Goal: Check status: Check status

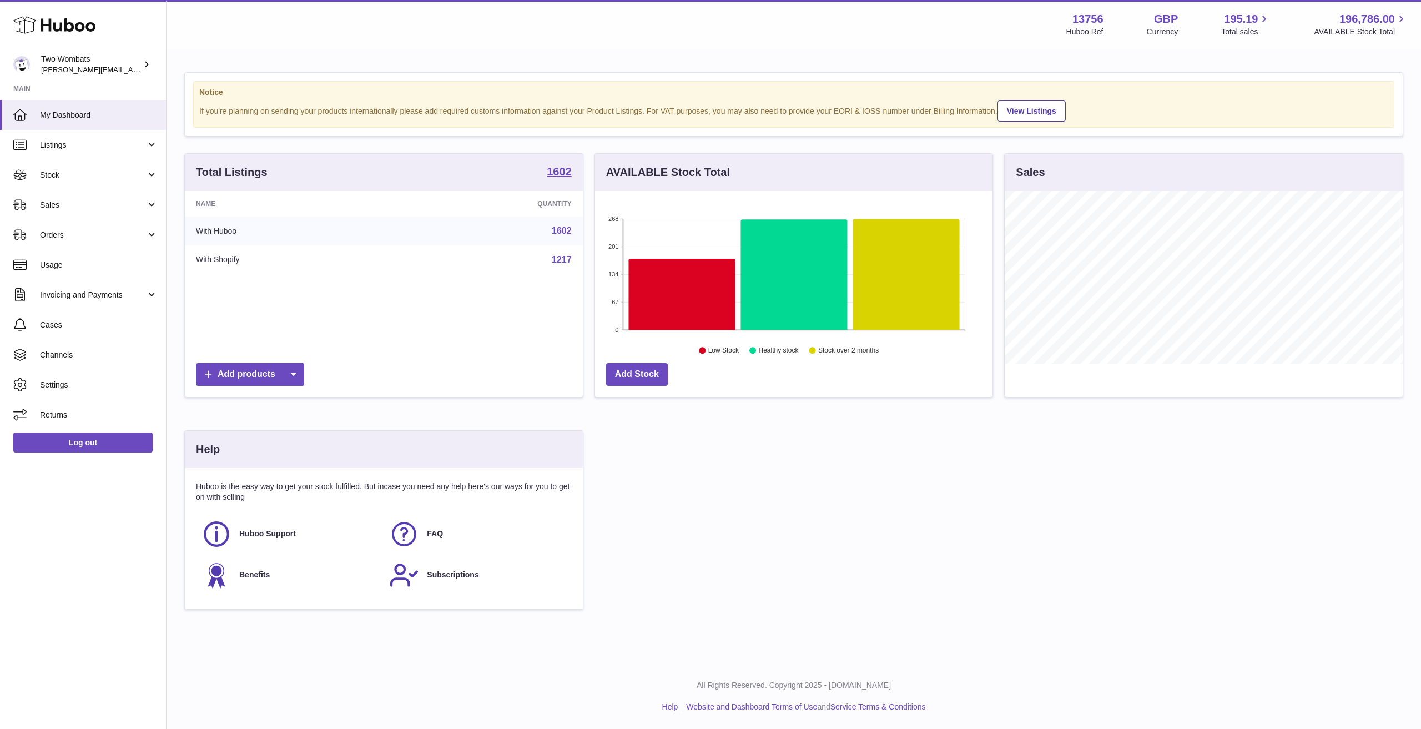
scroll to position [173, 397]
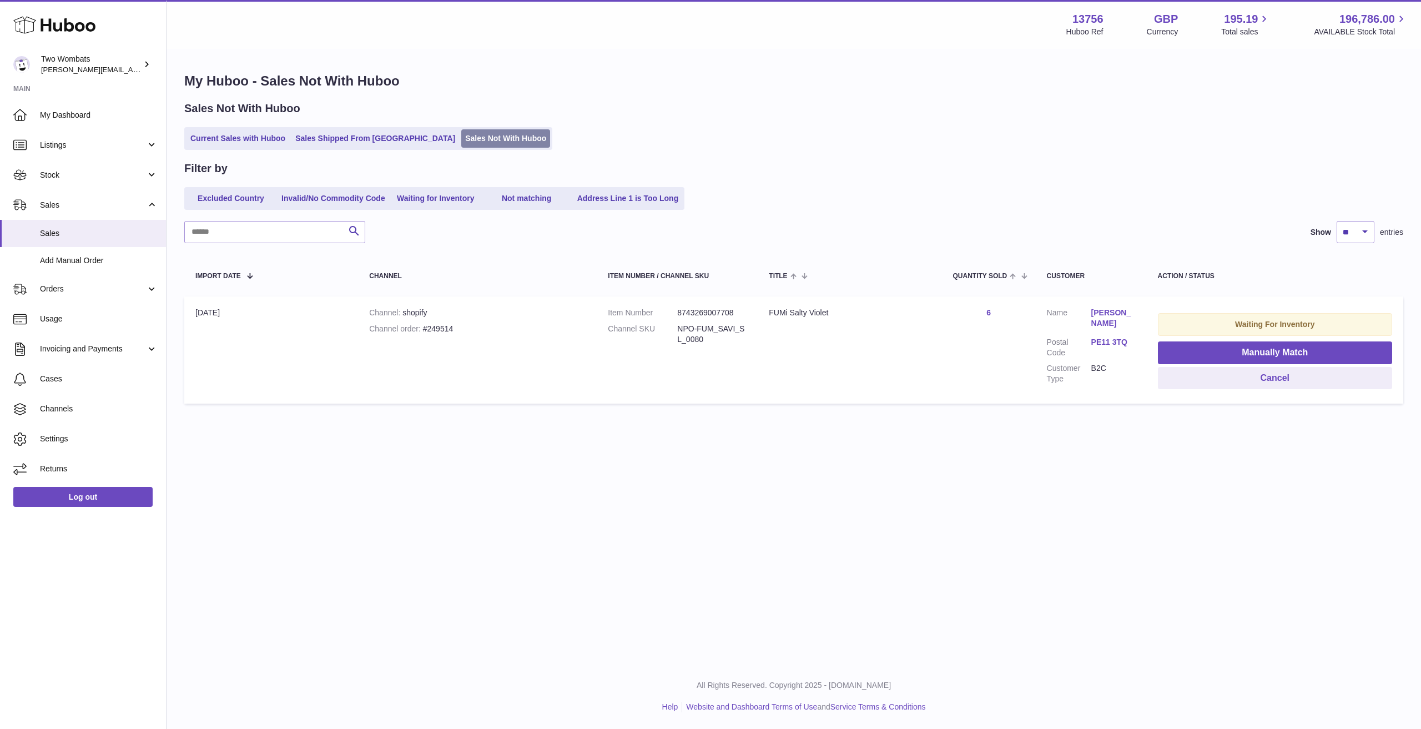
click at [461, 140] on link "Sales Not With Huboo" at bounding box center [505, 138] width 89 height 18
click at [108, 300] on link "Orders" at bounding box center [83, 289] width 166 height 30
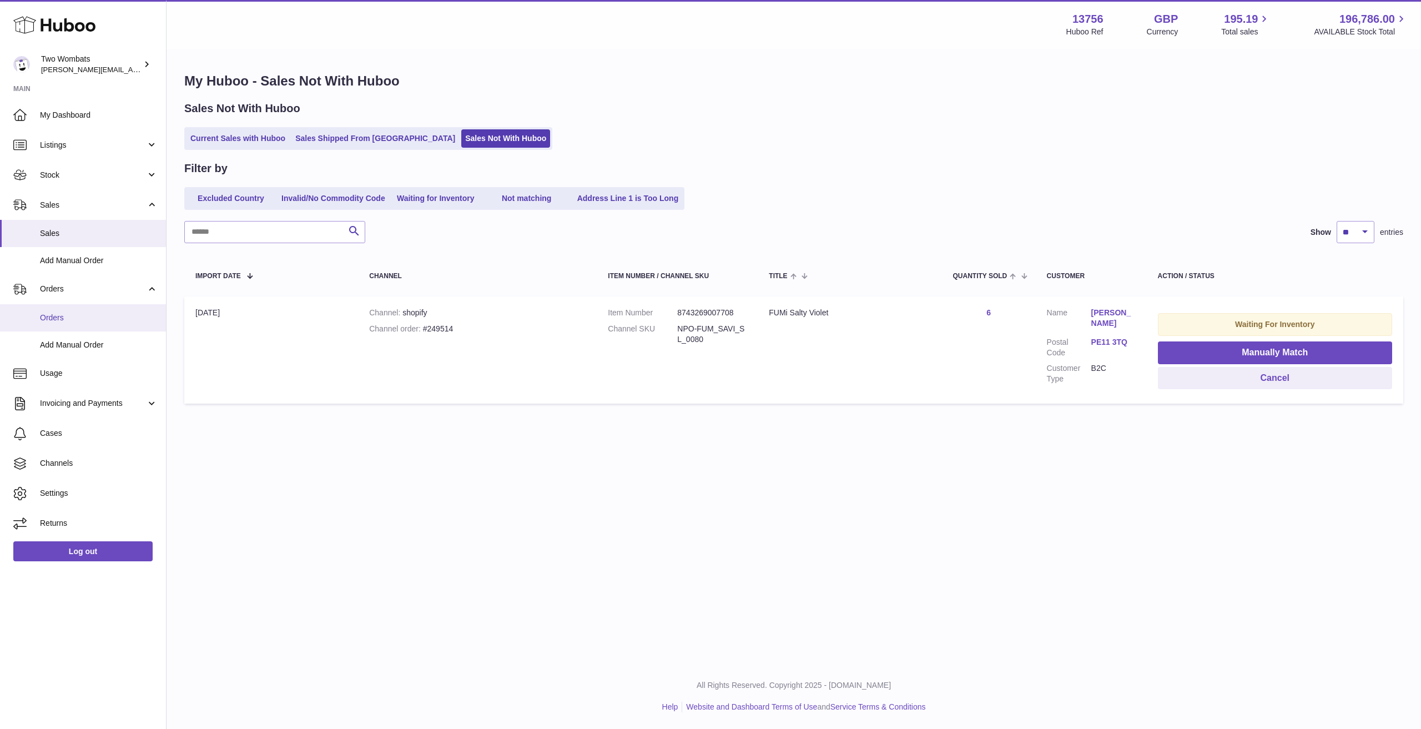
click at [92, 328] on link "Orders" at bounding box center [83, 317] width 166 height 27
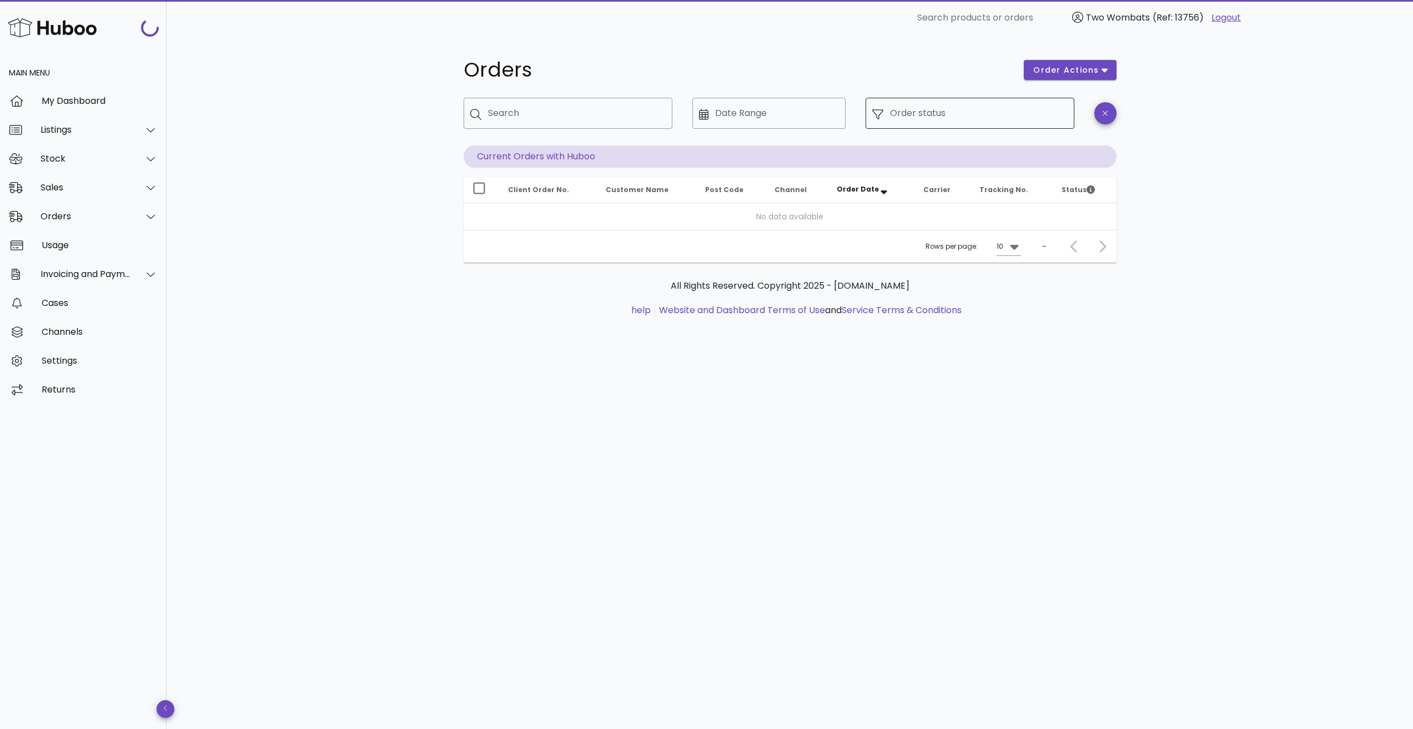
click at [990, 128] on div "Order status" at bounding box center [979, 113] width 178 height 31
click at [950, 124] on div "Order status" at bounding box center [979, 113] width 178 height 31
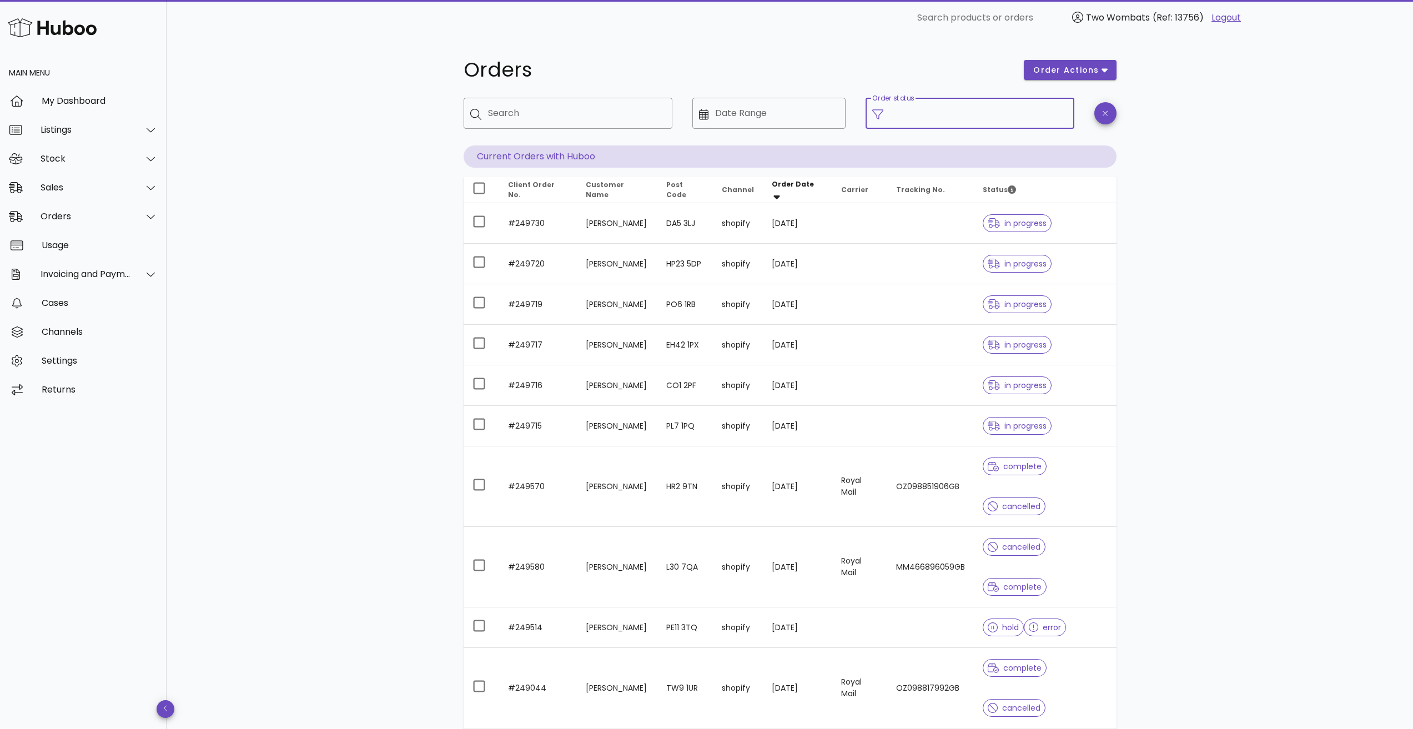
click at [872, 109] on icon at bounding box center [877, 114] width 11 height 11
click at [876, 110] on icon at bounding box center [877, 114] width 11 height 11
click at [994, 112] on input "Order status" at bounding box center [979, 113] width 178 height 18
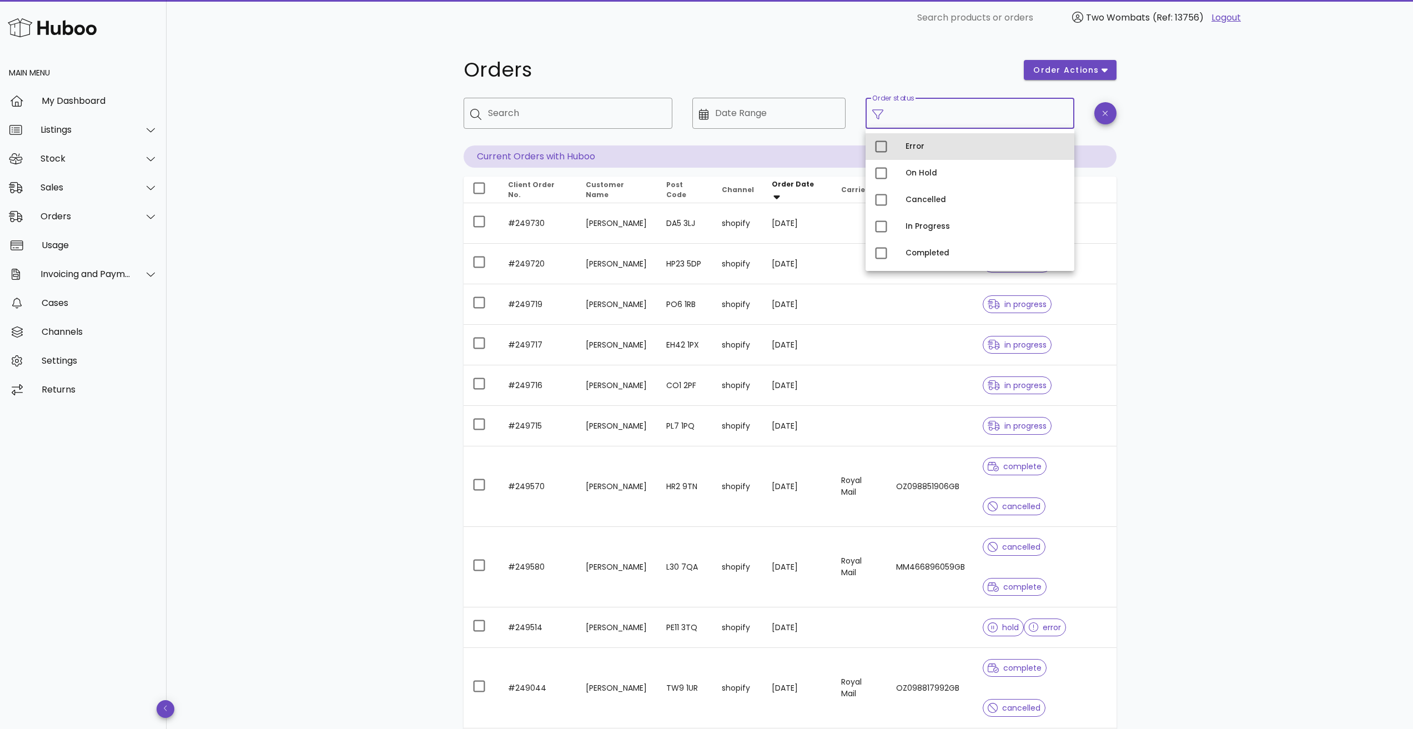
click at [931, 150] on div "Error" at bounding box center [985, 146] width 160 height 9
type input "**********"
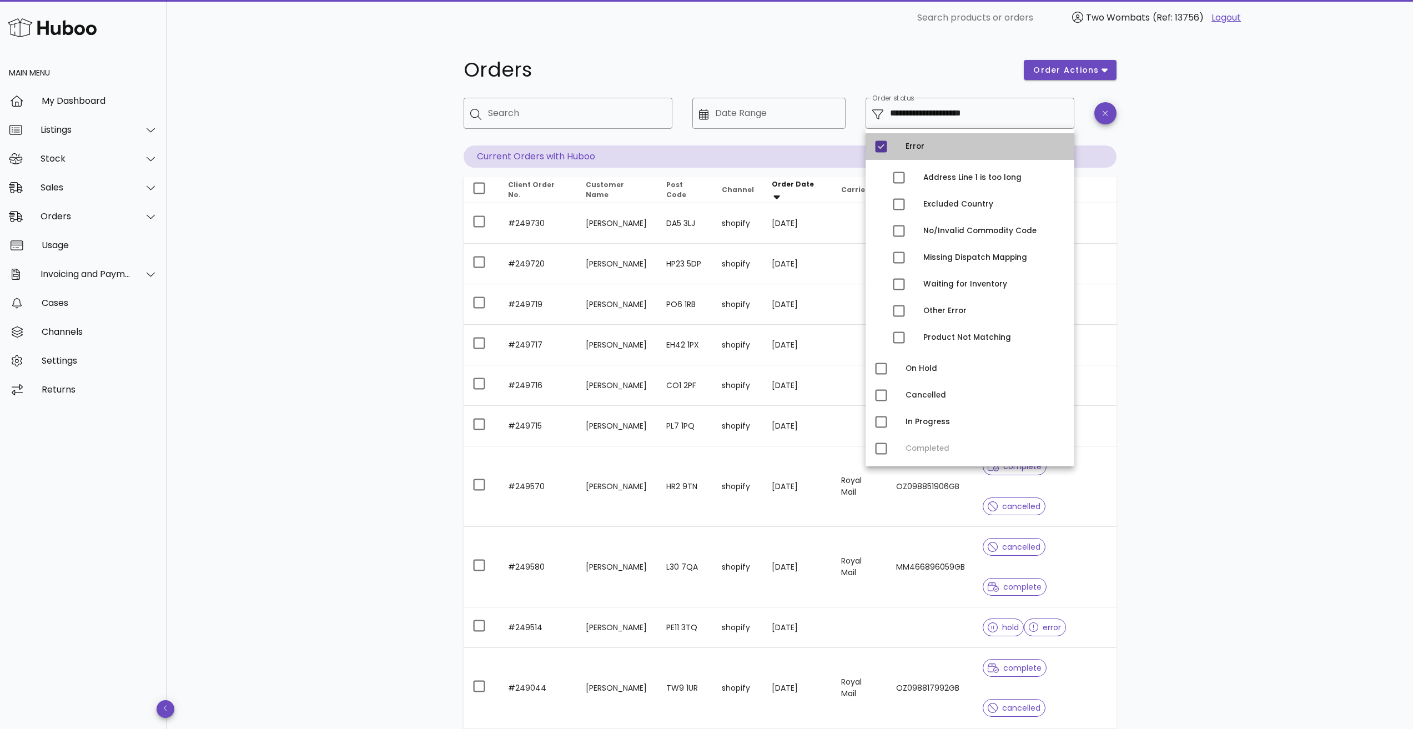
click at [1209, 226] on div "**********" at bounding box center [790, 443] width 1246 height 815
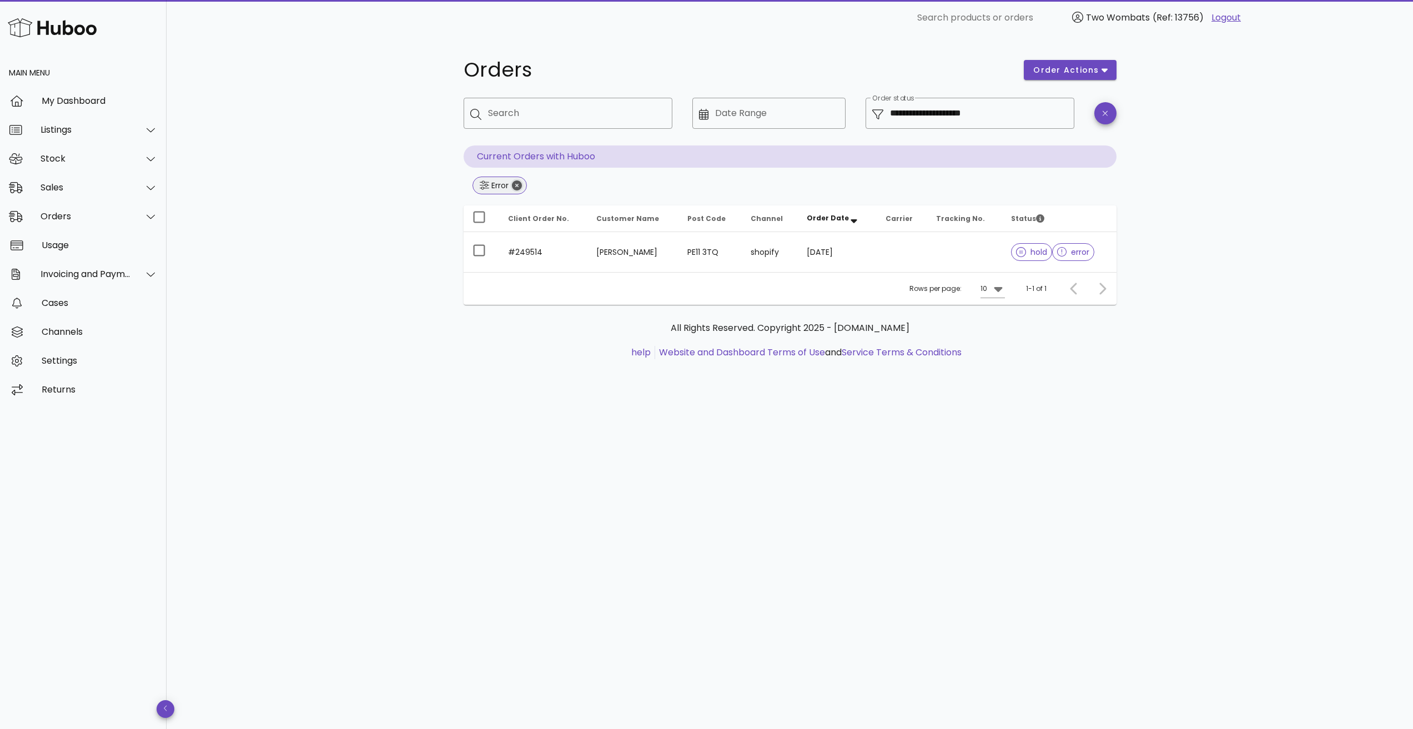
click at [521, 186] on icon "Close" at bounding box center [517, 185] width 10 height 10
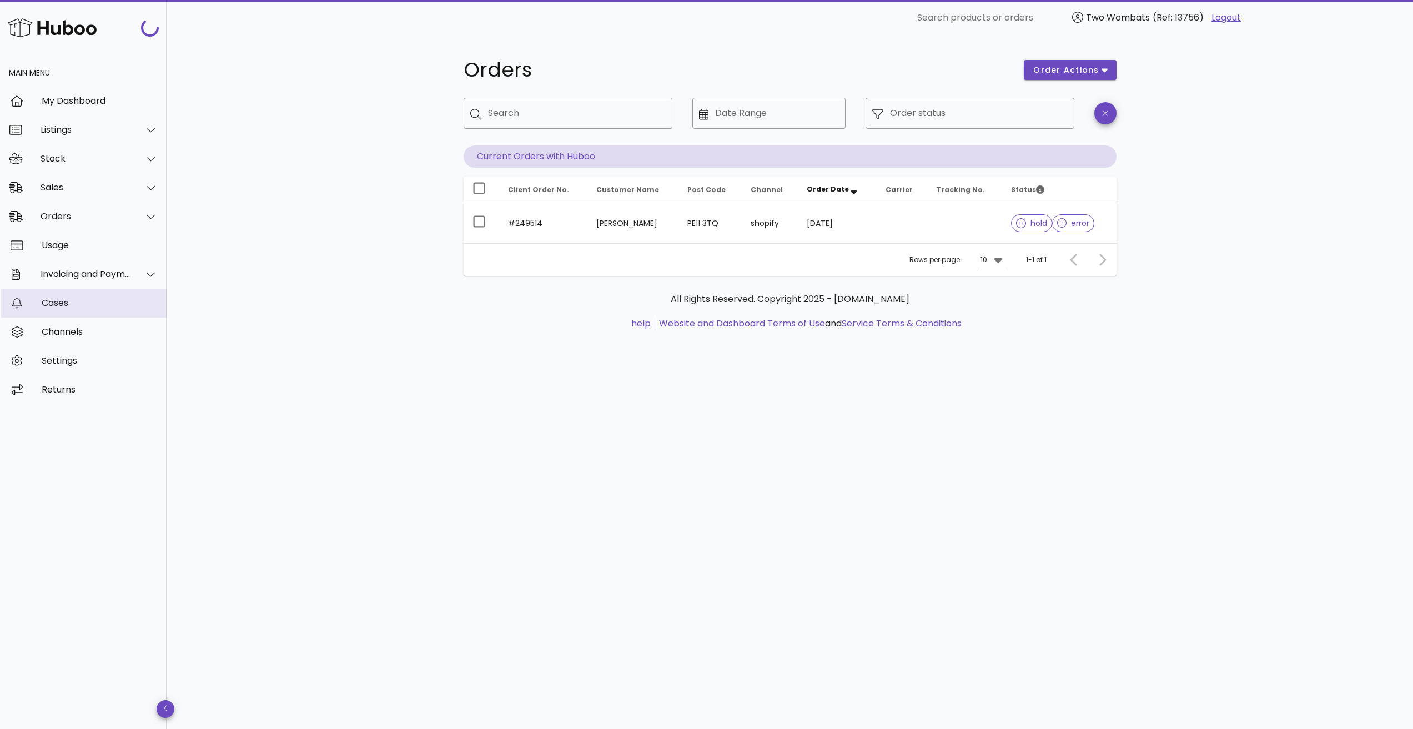
click at [82, 305] on div "Cases" at bounding box center [100, 303] width 116 height 11
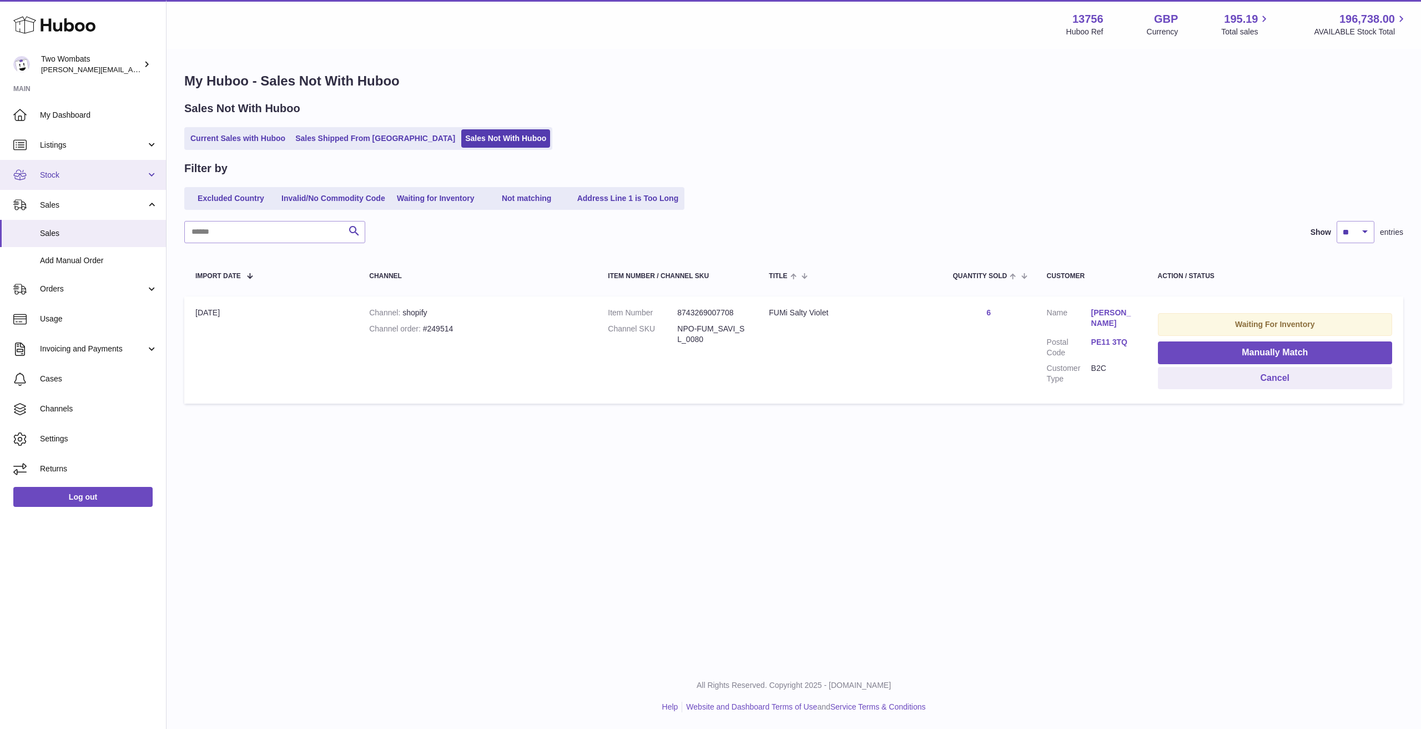
click at [101, 173] on span "Stock" at bounding box center [93, 175] width 106 height 11
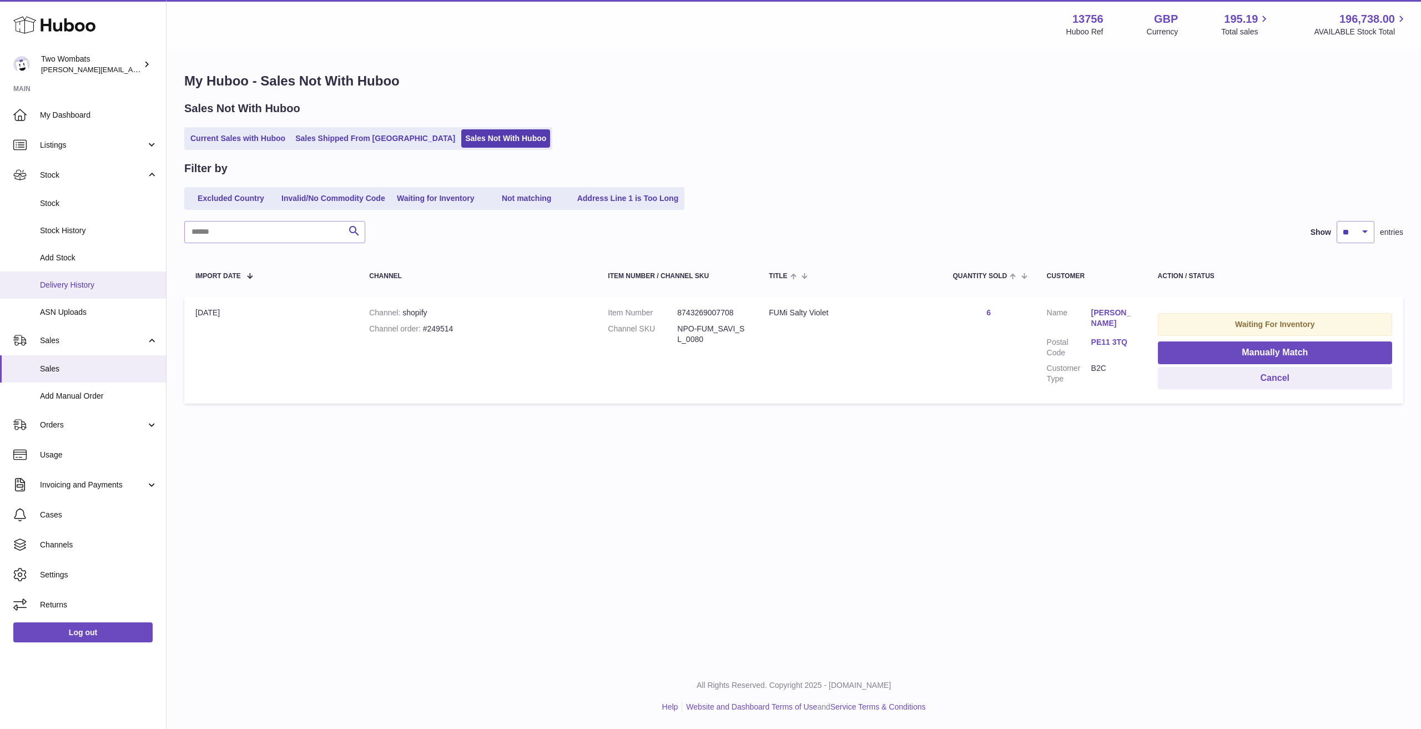
click at [90, 290] on span "Delivery History" at bounding box center [99, 285] width 118 height 11
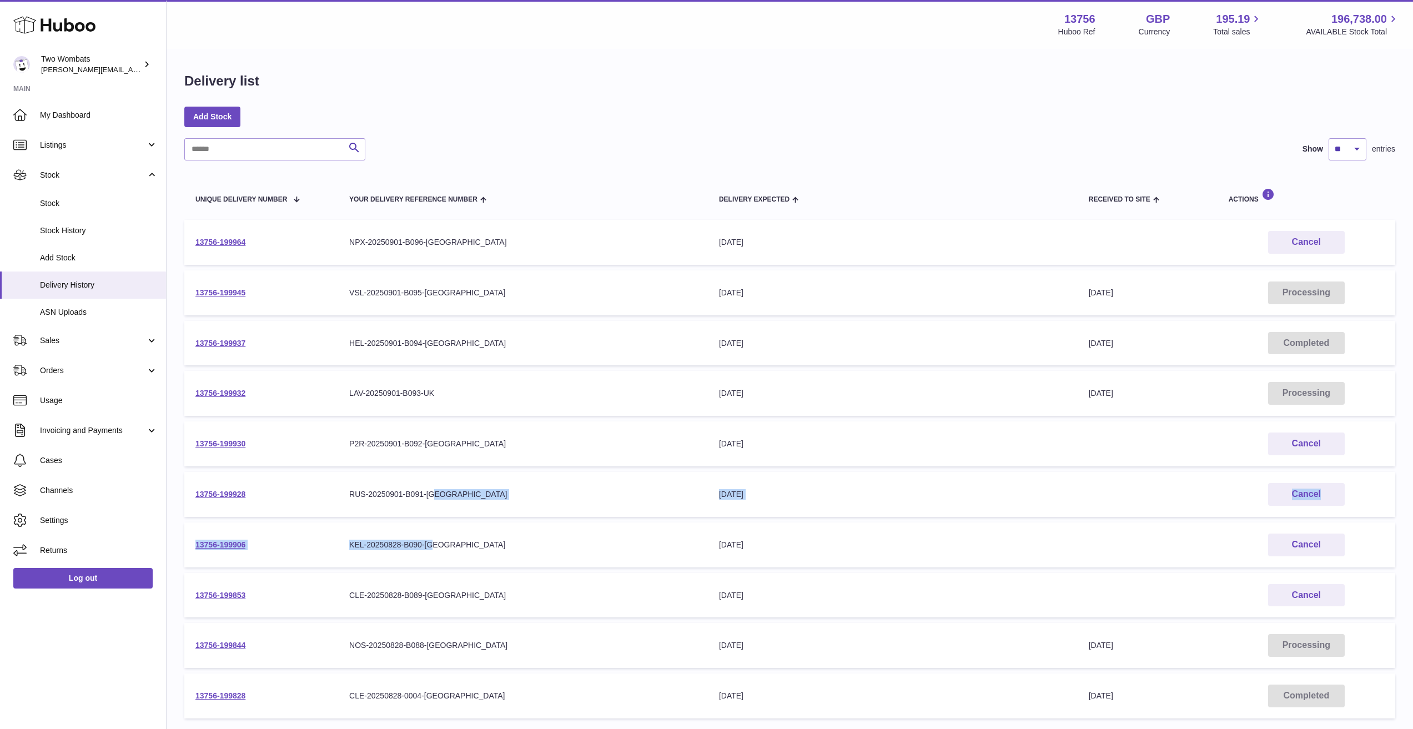
drag, startPoint x: 481, startPoint y: 501, endPoint x: 475, endPoint y: 562, distance: 61.9
click at [475, 562] on tbody "13756-199964 Your Delivery Reference Number NPX-20250901-B096-UK Delivery Expec…" at bounding box center [789, 469] width 1211 height 498
click at [475, 565] on td "Your Delivery Reference Number KEL-20250828-B090-UK" at bounding box center [523, 544] width 370 height 45
click at [204, 288] on td "13756-199945" at bounding box center [261, 292] width 154 height 45
click at [205, 303] on td "13756-199945" at bounding box center [261, 292] width 154 height 45
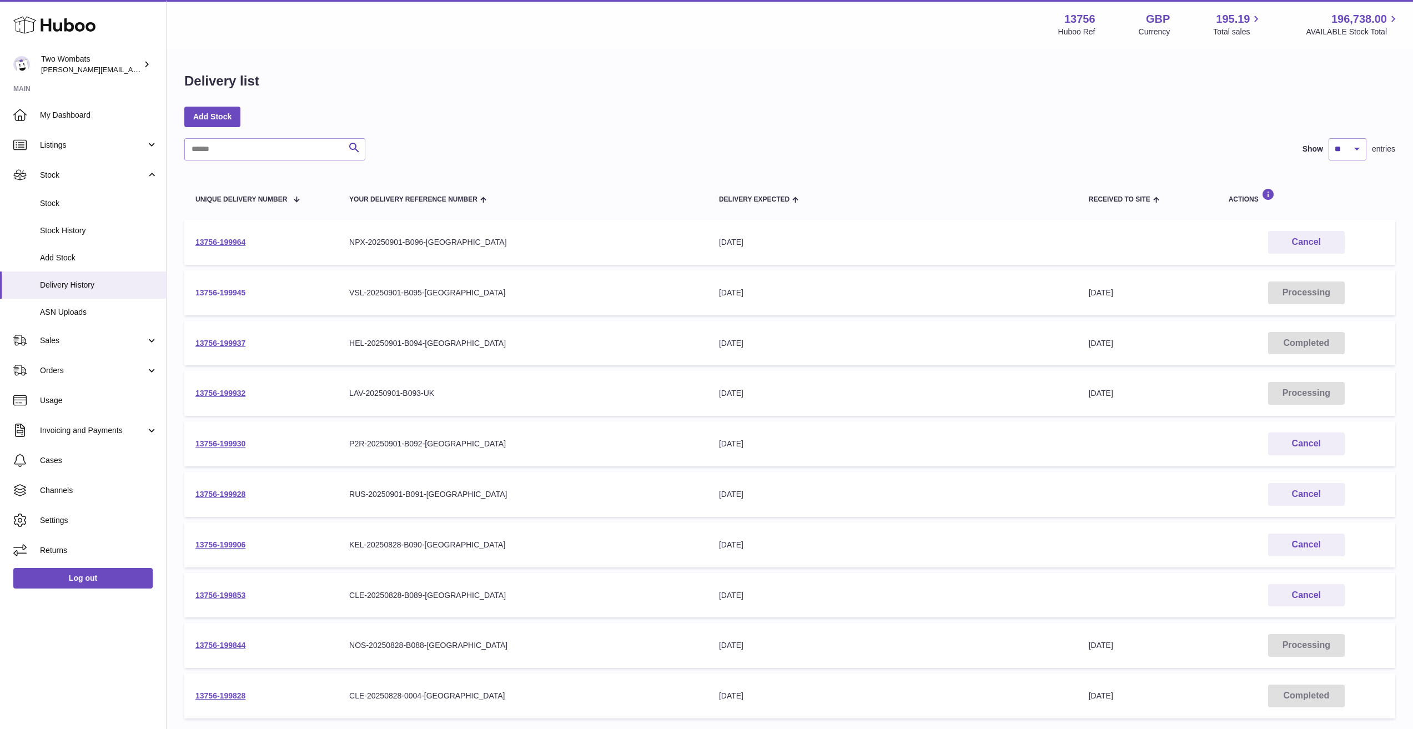
click at [211, 289] on link "13756-199945" at bounding box center [220, 292] width 50 height 9
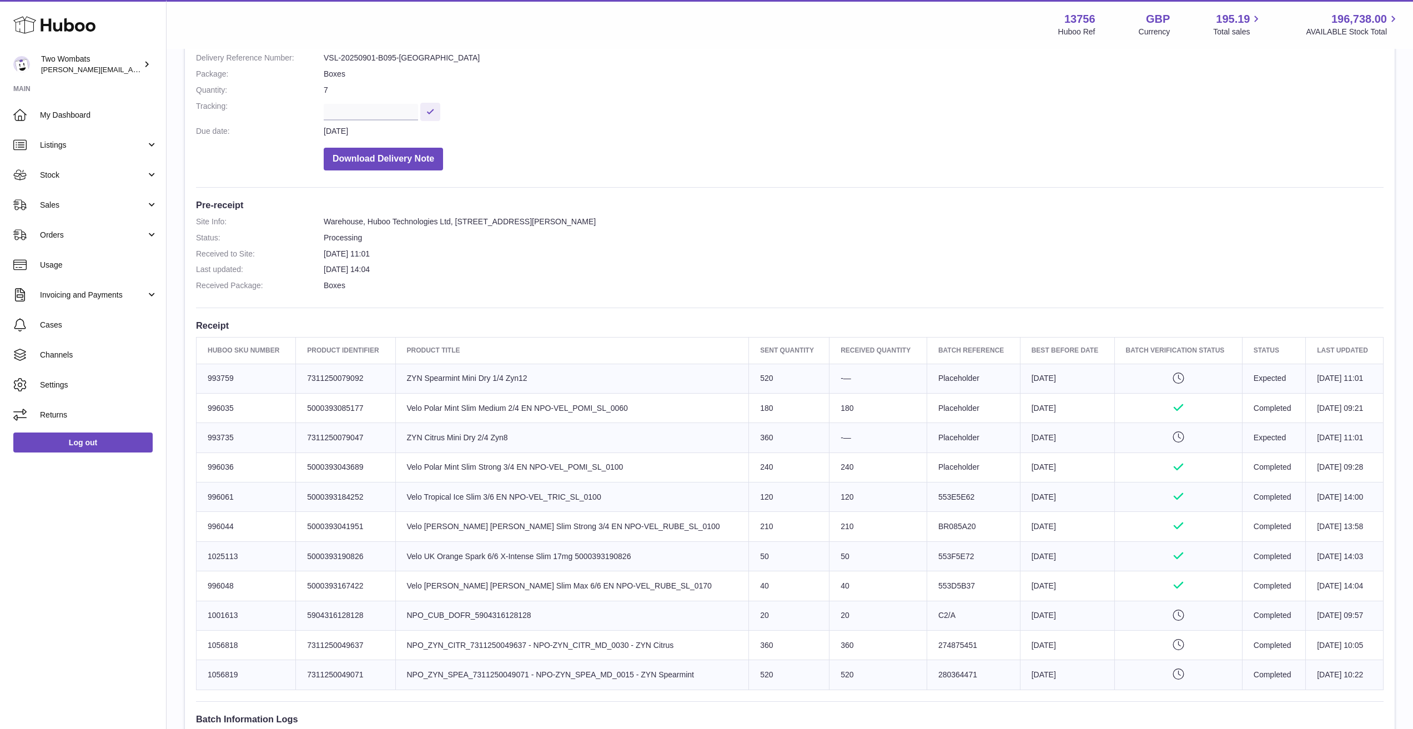
scroll to position [222, 0]
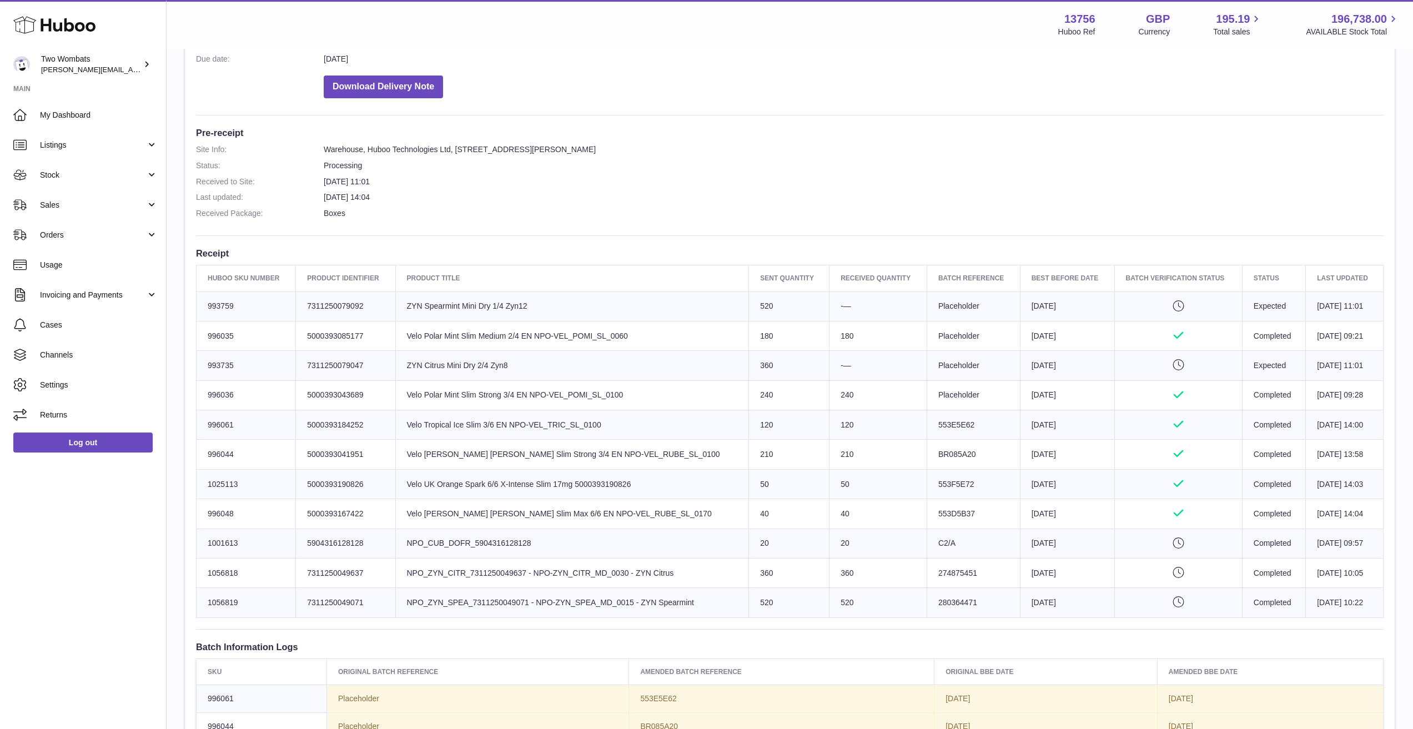
drag, startPoint x: 1012, startPoint y: 306, endPoint x: 1051, endPoint y: 457, distance: 155.4
click at [1051, 457] on tbody "Huboo SKU Number 993759 Client Identifier 7311250079092 Product title ZYN Spear…" at bounding box center [790, 454] width 1187 height 326
click at [1051, 457] on td "Best Before Date [DATE]" at bounding box center [1067, 454] width 94 height 29
drag, startPoint x: 1062, startPoint y: 408, endPoint x: 1045, endPoint y: 378, distance: 34.6
click at [1045, 378] on tbody "Huboo SKU Number 993759 Client Identifier 7311250079092 Product title ZYN Spear…" at bounding box center [790, 454] width 1187 height 326
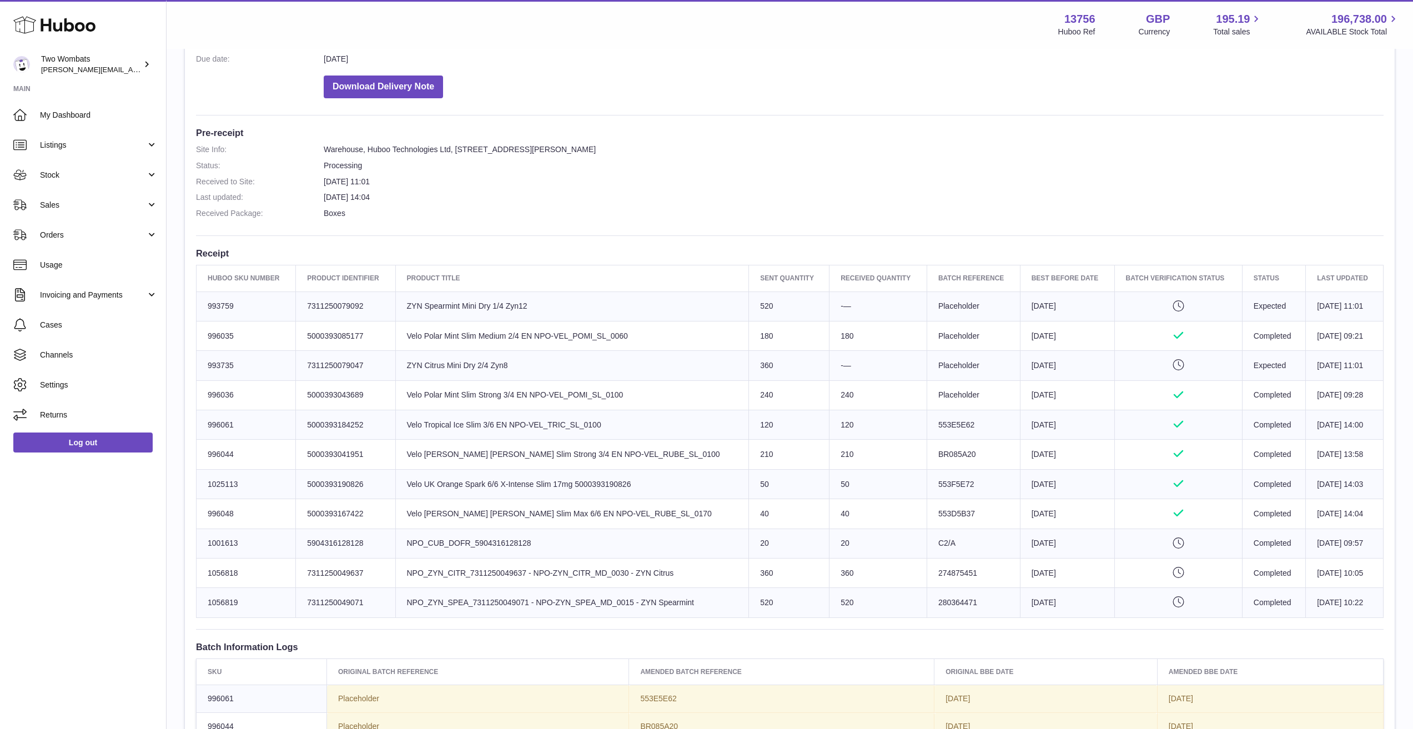
click at [1020, 455] on td "Best Before Date [DATE]" at bounding box center [1067, 454] width 94 height 29
drag, startPoint x: 1002, startPoint y: 407, endPoint x: 1049, endPoint y: 633, distance: 230.7
click at [1049, 633] on div "Site Info: 13756-199945 Unit 2 More Plus [STREET_ADDRESS][PERSON_NAME] Please r…" at bounding box center [790, 410] width 1210 height 1044
click at [1049, 598] on td "Best Before Date [DATE]" at bounding box center [1067, 602] width 94 height 29
drag, startPoint x: 1057, startPoint y: 614, endPoint x: 1030, endPoint y: 474, distance: 142.5
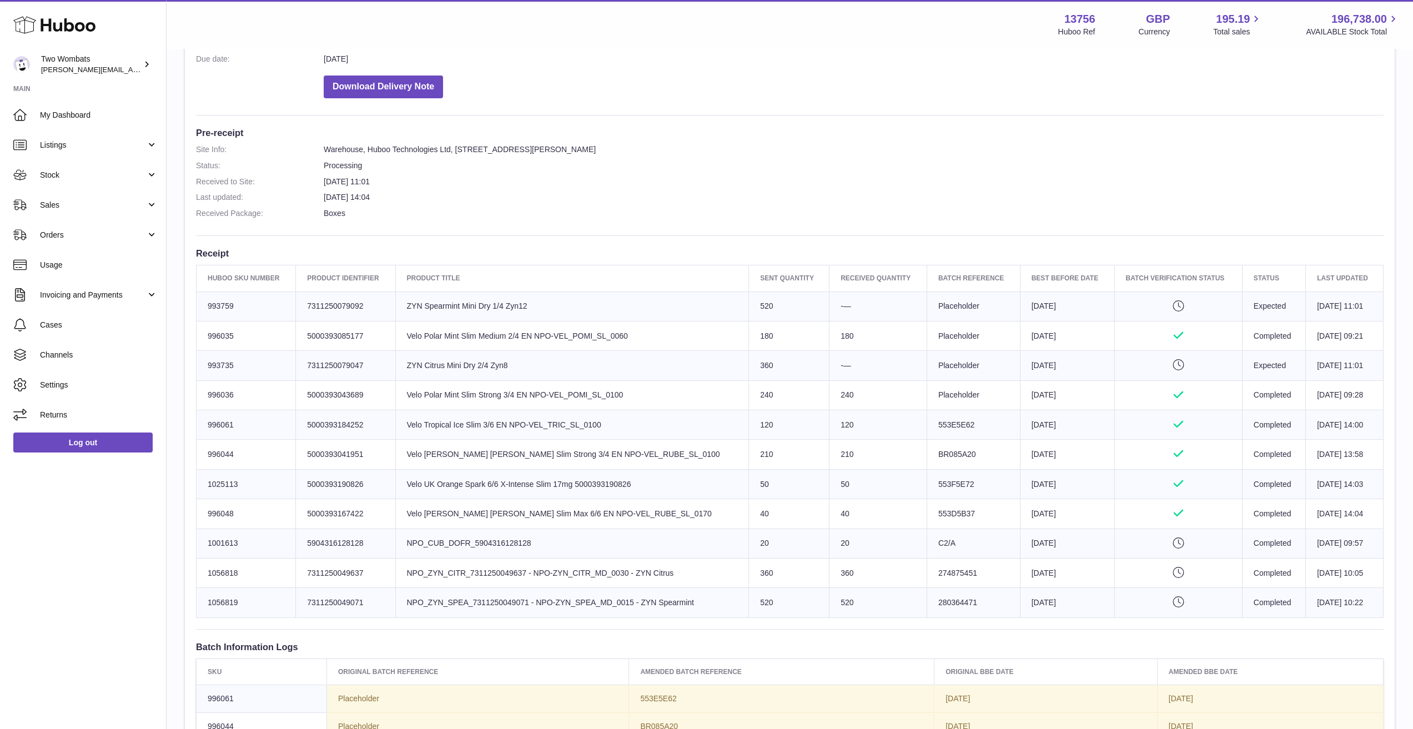
click at [1031, 479] on tbody "Huboo SKU Number 993759 Client Identifier 7311250079092 Product title ZYN Spear…" at bounding box center [790, 454] width 1187 height 326
click at [1020, 427] on td "Best Before Date [DATE]" at bounding box center [1067, 424] width 94 height 29
drag, startPoint x: 1011, startPoint y: 435, endPoint x: 1047, endPoint y: 587, distance: 155.6
click at [1047, 587] on tbody "Huboo SKU Number 993759 Client Identifier 7311250079092 Product title ZYN Spear…" at bounding box center [790, 454] width 1187 height 326
click at [1047, 589] on td "Best Before Date [DATE]" at bounding box center [1067, 602] width 94 height 29
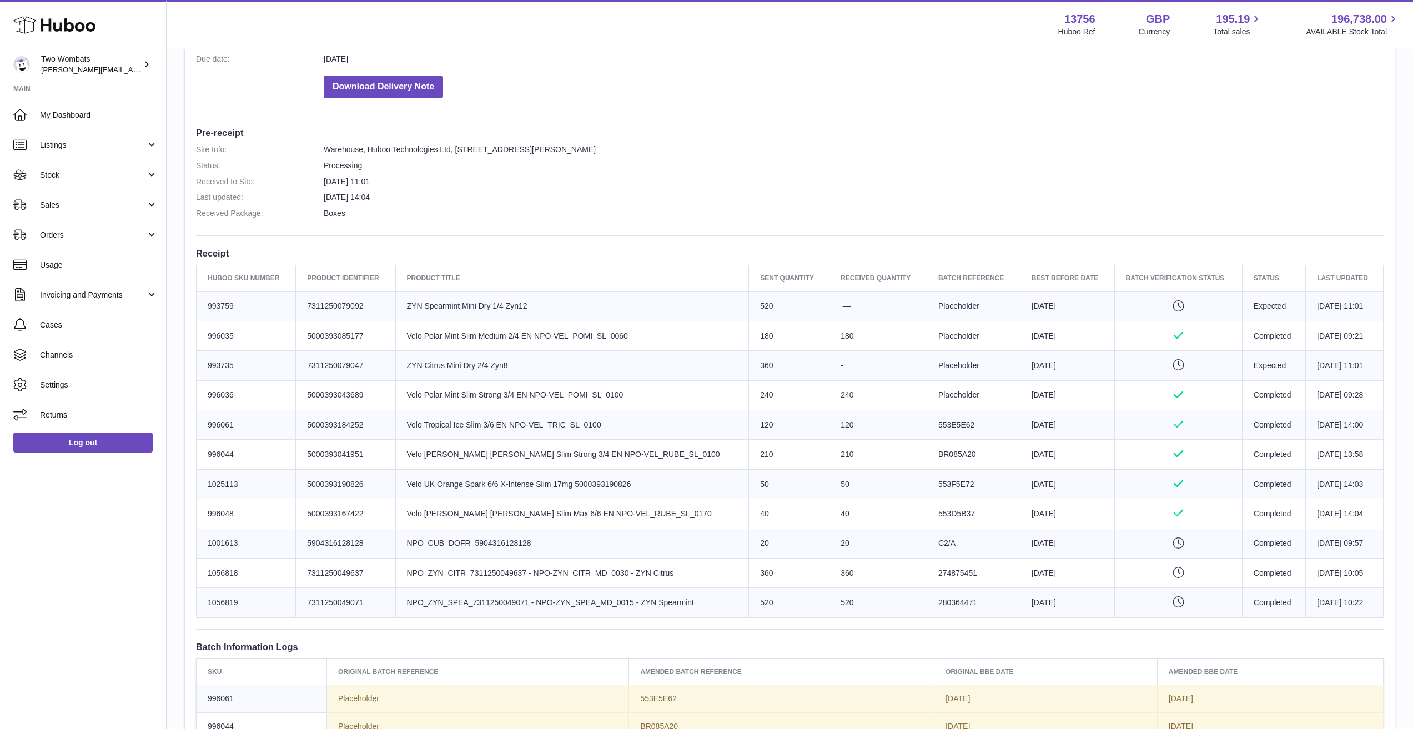
drag, startPoint x: 1044, startPoint y: 567, endPoint x: 1015, endPoint y: 324, distance: 244.3
click at [1015, 324] on tbody "Huboo SKU Number 993759 Client Identifier 7311250079092 Product title ZYN Spear…" at bounding box center [790, 454] width 1187 height 326
click at [1020, 324] on td "Best Before Date [DATE]" at bounding box center [1067, 335] width 94 height 29
drag, startPoint x: 1015, startPoint y: 372, endPoint x: 1028, endPoint y: 576, distance: 204.2
click at [1028, 576] on tbody "Huboo SKU Number 993759 Client Identifier 7311250079092 Product title ZYN Spear…" at bounding box center [790, 454] width 1187 height 326
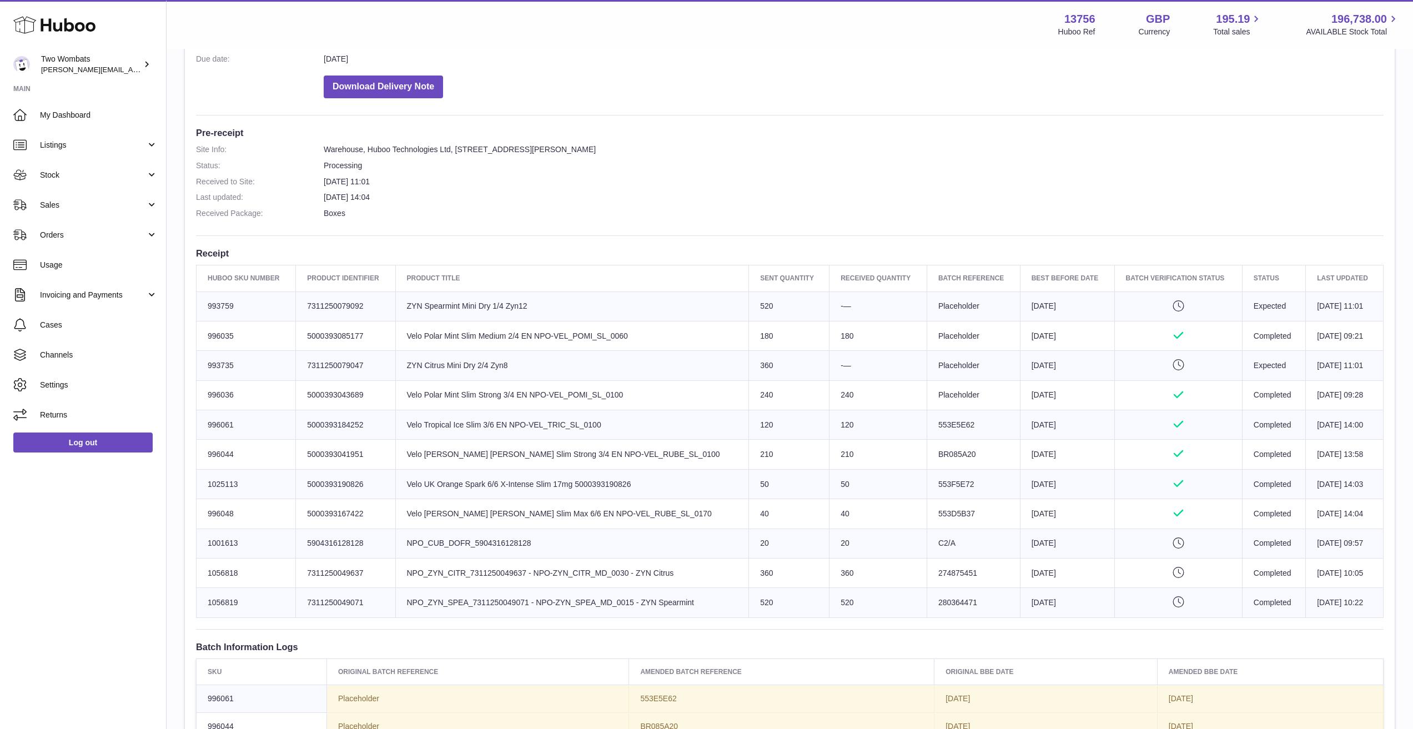
click at [1028, 576] on td "Best Before Date [DATE]" at bounding box center [1067, 572] width 94 height 29
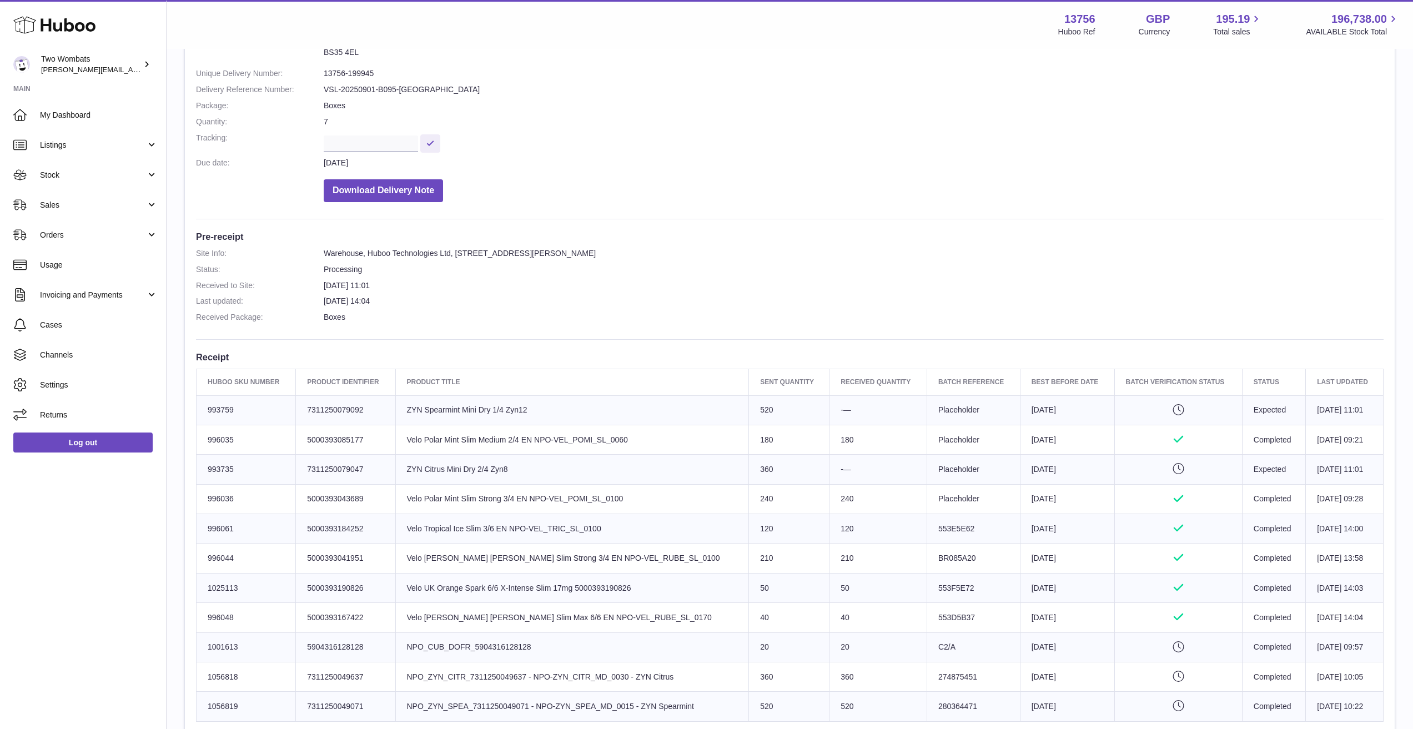
scroll to position [108, 0]
